Goal: Information Seeking & Learning: Find specific page/section

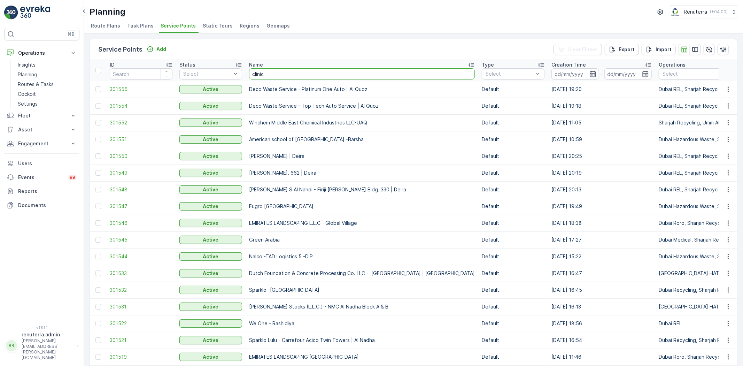
type input "clinica"
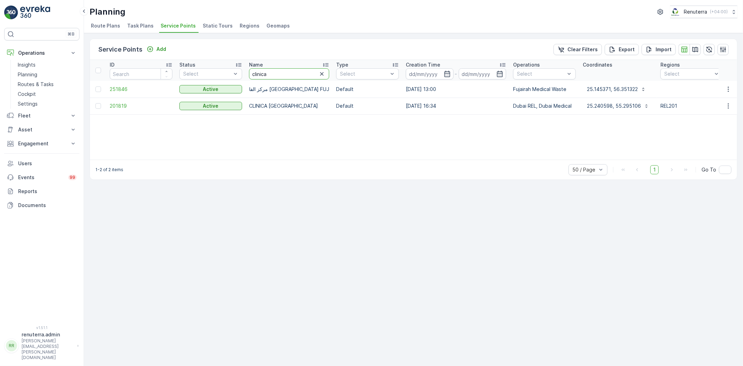
drag, startPoint x: 272, startPoint y: 71, endPoint x: 208, endPoint y: 61, distance: 64.5
type input "sabah"
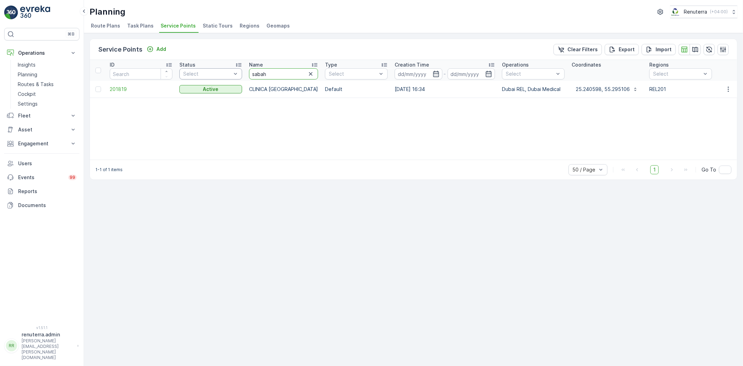
drag, startPoint x: 274, startPoint y: 72, endPoint x: 229, endPoint y: 72, distance: 44.9
type input "desert"
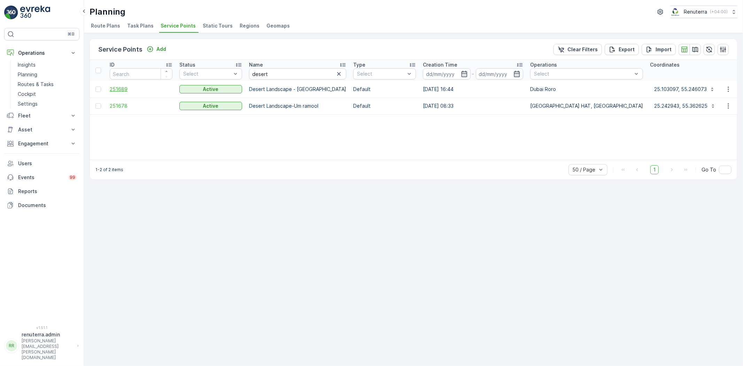
click at [116, 86] on span "251689" at bounding box center [141, 89] width 63 height 7
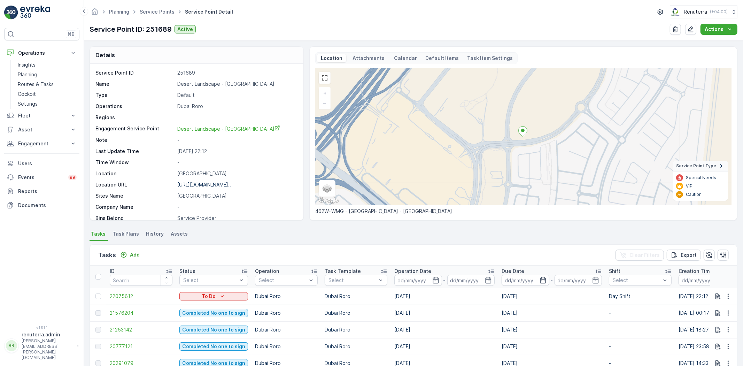
click at [201, 82] on p "Desert Landscape - [GEOGRAPHIC_DATA]" at bounding box center [236, 83] width 119 height 7
copy p "Desert Landscape - [GEOGRAPHIC_DATA]"
click at [216, 185] on p "[URL][DOMAIN_NAME].." at bounding box center [204, 184] width 54 height 6
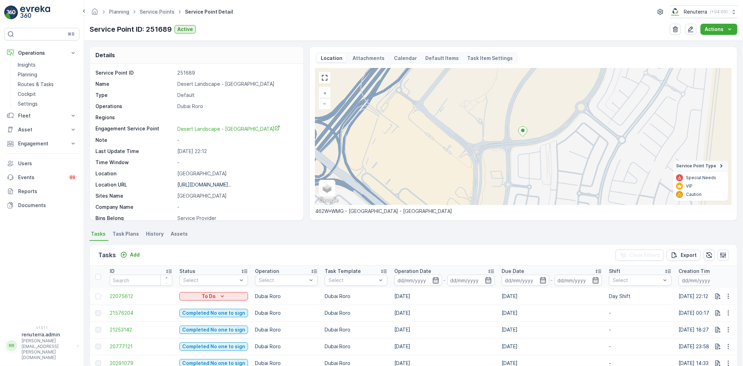
click at [151, 8] on span "Service Points" at bounding box center [157, 11] width 38 height 7
click at [154, 10] on link "Service Points" at bounding box center [157, 12] width 35 height 6
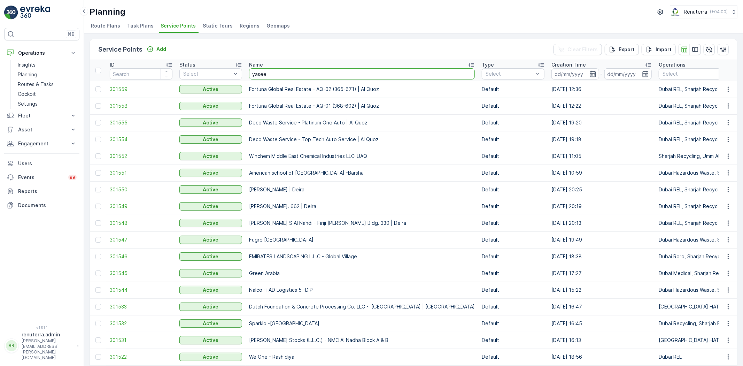
type input "yaseen"
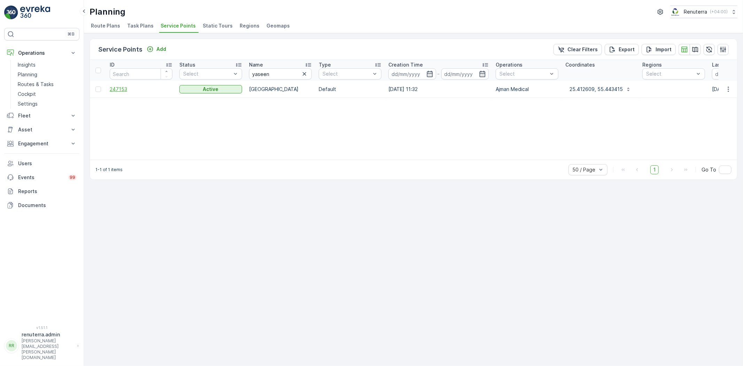
click at [116, 87] on span "247153" at bounding box center [141, 89] width 63 height 7
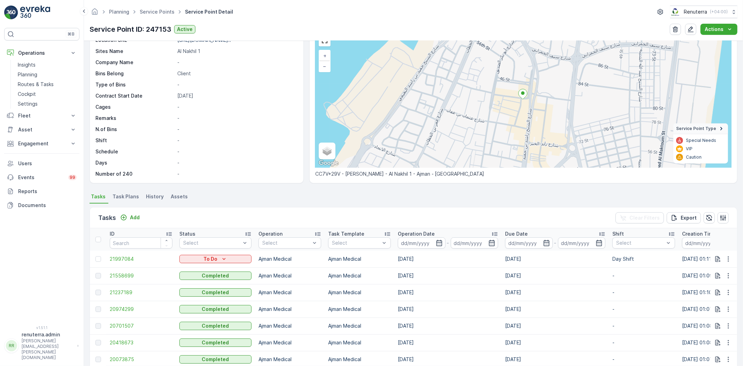
scroll to position [39, 0]
click at [122, 192] on span "Task Plans" at bounding box center [125, 194] width 26 height 7
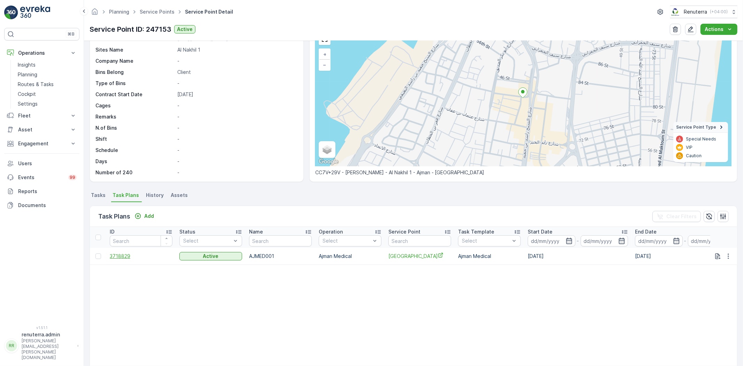
click at [125, 254] on span "3718829" at bounding box center [141, 255] width 63 height 7
